Goal: Information Seeking & Learning: Learn about a topic

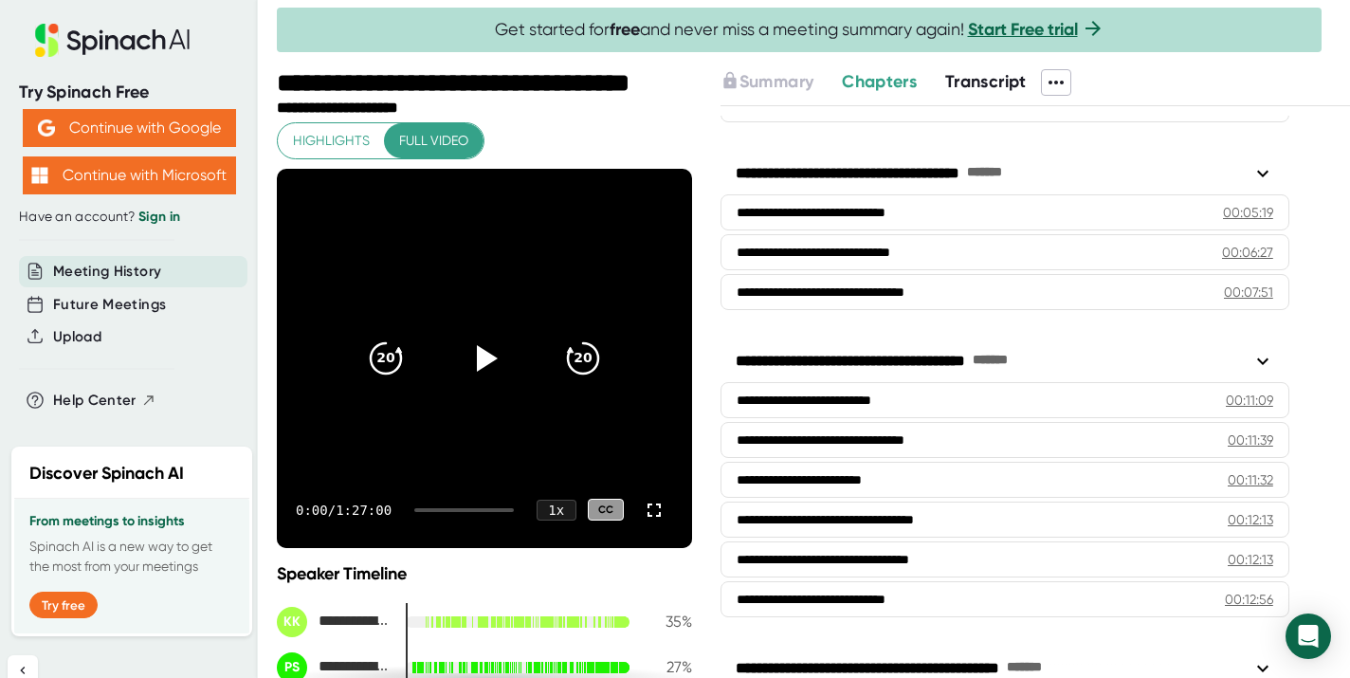
scroll to position [221, 0]
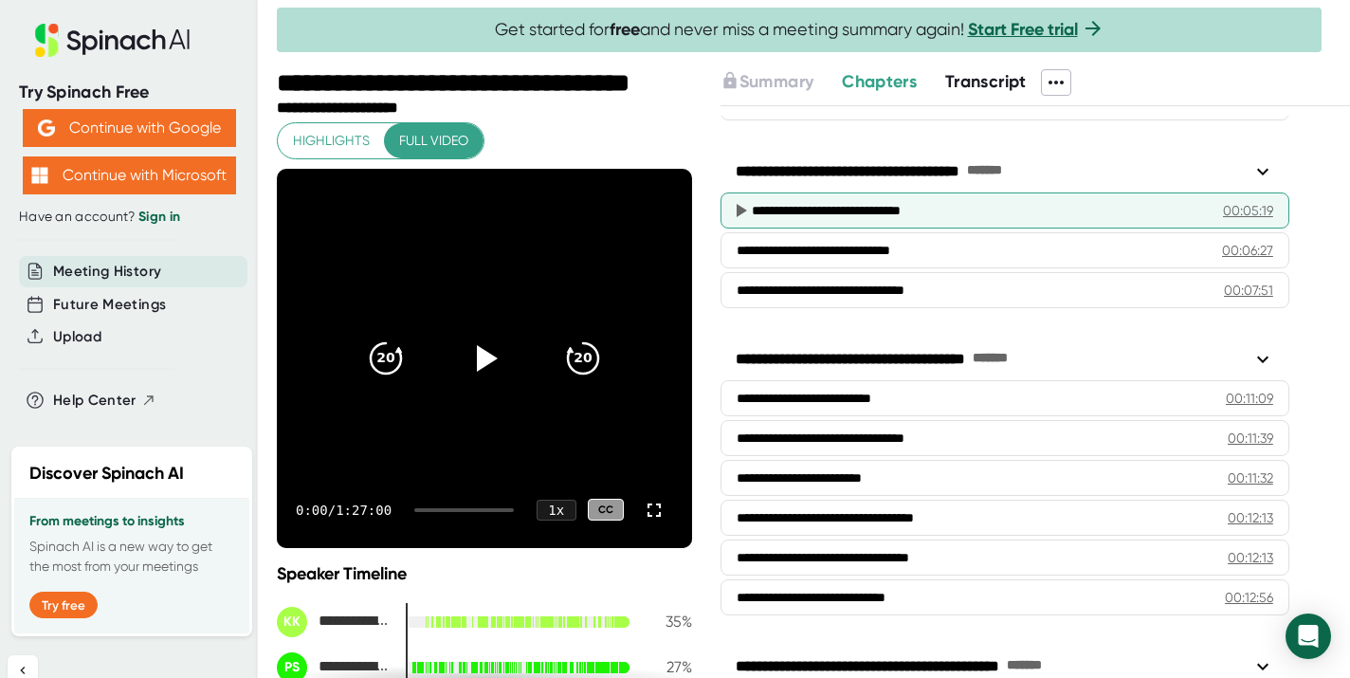
click at [791, 207] on div "**********" at bounding box center [980, 210] width 457 height 19
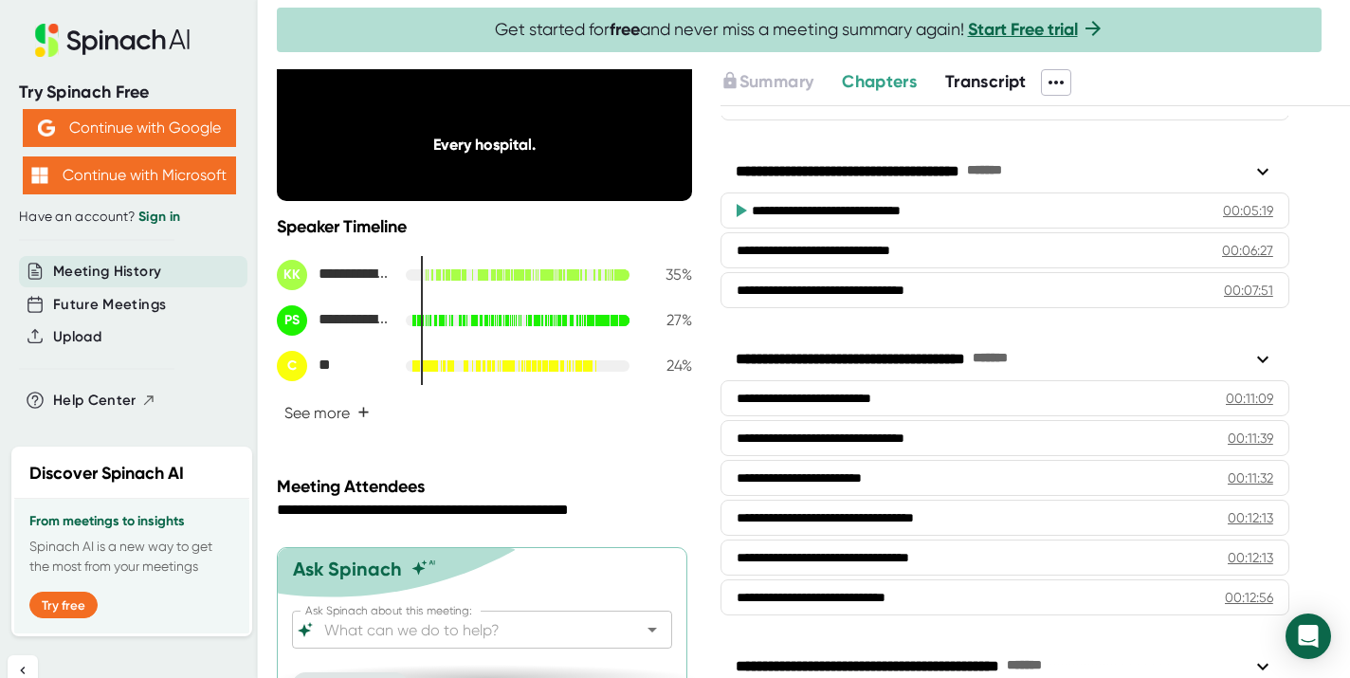
scroll to position [387, 0]
